Goal: Task Accomplishment & Management: Use online tool/utility

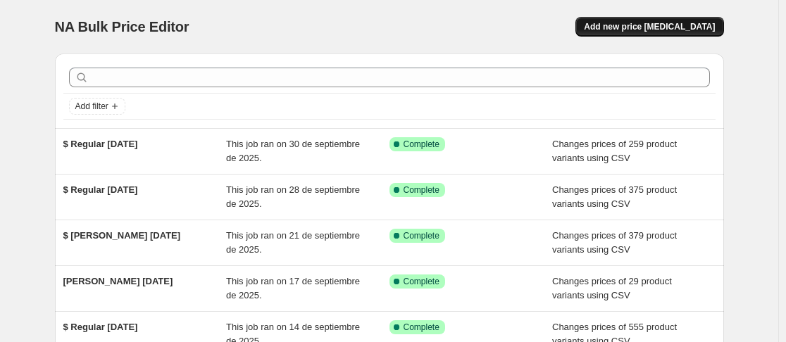
click at [650, 29] on span "Add new price [MEDICAL_DATA]" at bounding box center [649, 26] width 131 height 11
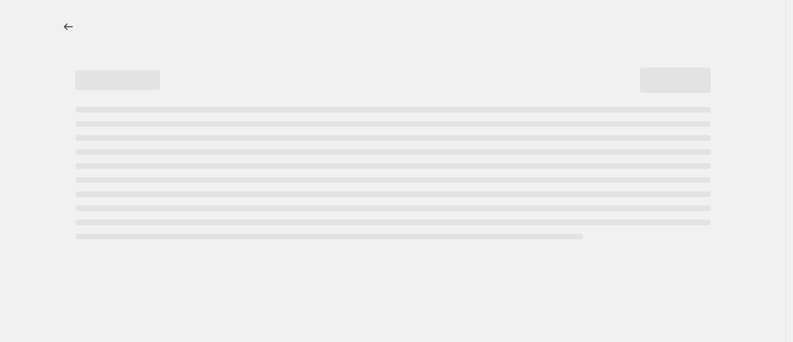
select select "percentage"
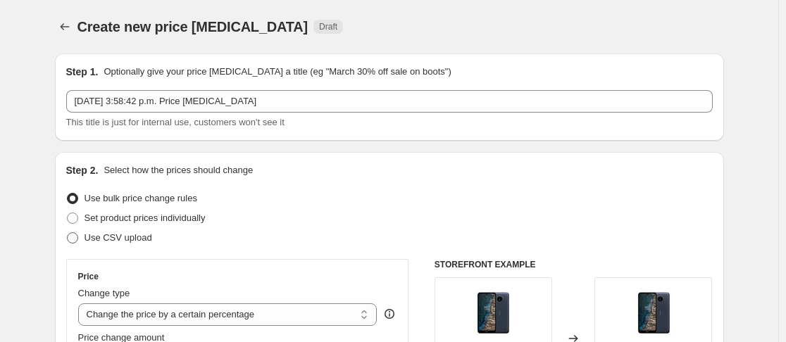
click at [79, 237] on span at bounding box center [72, 238] width 13 height 13
click at [68, 233] on input "Use CSV upload" at bounding box center [67, 232] width 1 height 1
radio input "true"
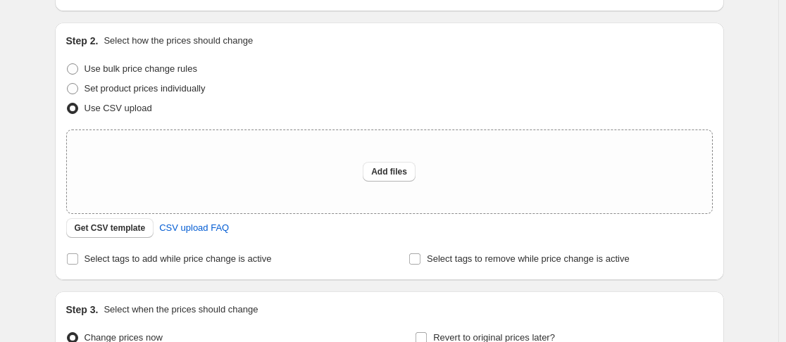
scroll to position [130, 0]
click at [132, 230] on span "Get CSV template" at bounding box center [110, 227] width 71 height 11
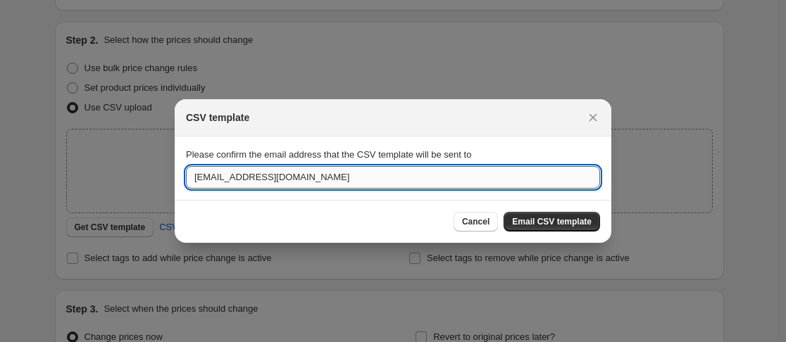
click at [301, 178] on input "admin@tienduo.com" at bounding box center [393, 177] width 414 height 23
type input "anakaren@tienduo.com"
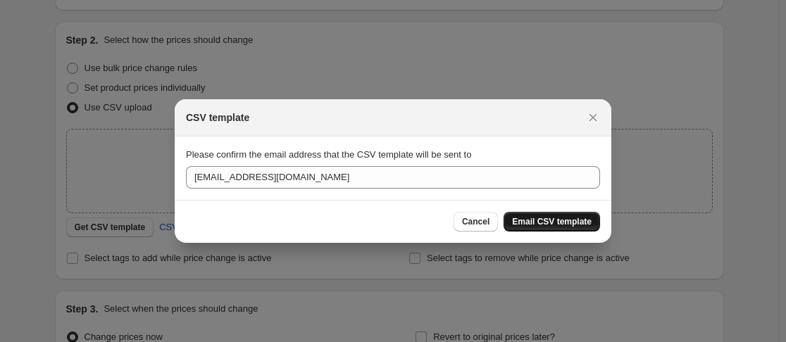
click at [524, 221] on span "Email CSV template" at bounding box center [552, 221] width 80 height 11
